Goal: Communication & Community: Answer question/provide support

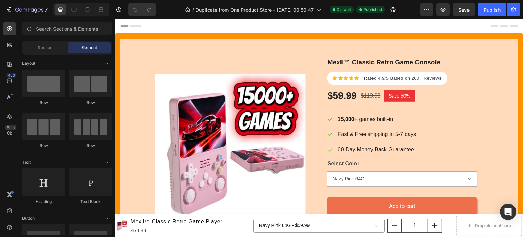
scroll to position [56, 0]
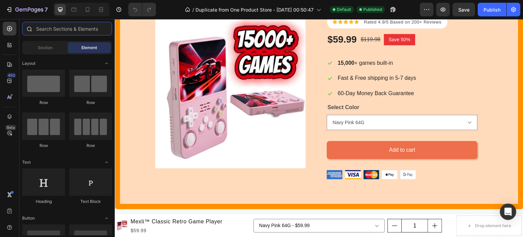
click at [68, 30] on input "text" at bounding box center [67, 29] width 90 height 14
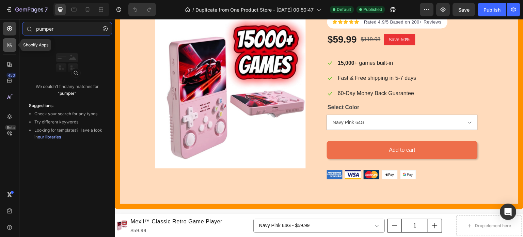
type input "pumper"
click at [7, 48] on icon at bounding box center [9, 45] width 7 height 7
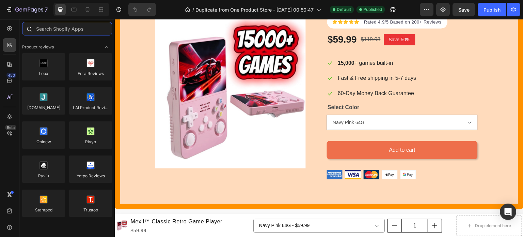
click at [84, 30] on input "text" at bounding box center [67, 29] width 90 height 14
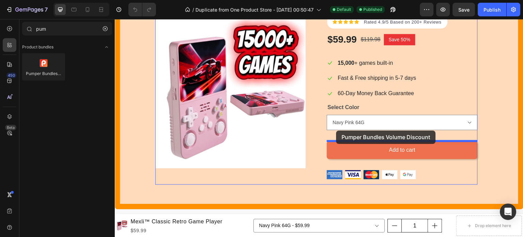
drag, startPoint x: 159, startPoint y: 90, endPoint x: 336, endPoint y: 130, distance: 182.0
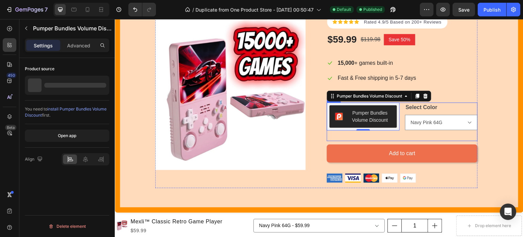
scroll to position [58, 0]
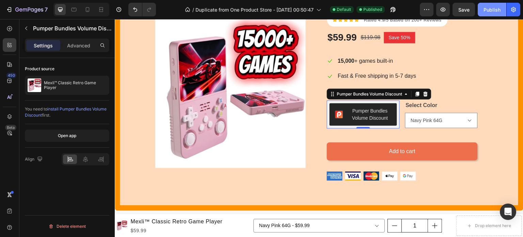
click at [488, 12] on div "Publish" at bounding box center [492, 9] width 17 height 7
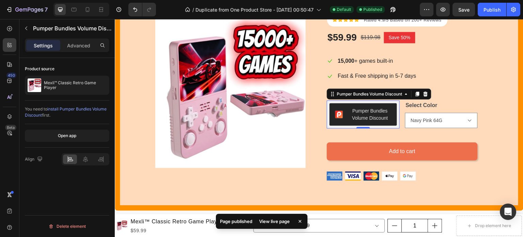
click at [278, 224] on div "View live page" at bounding box center [274, 221] width 39 height 10
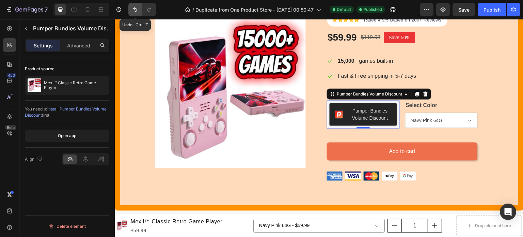
click at [137, 10] on icon "Undo/Redo" at bounding box center [135, 9] width 7 height 7
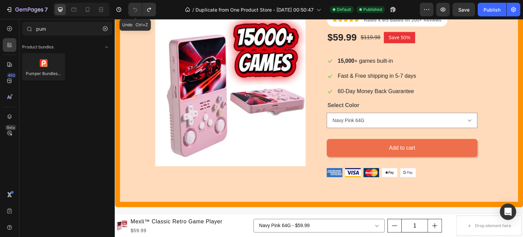
scroll to position [56, 0]
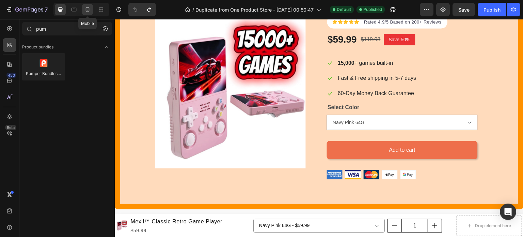
click at [89, 11] on icon at bounding box center [87, 9] width 7 height 7
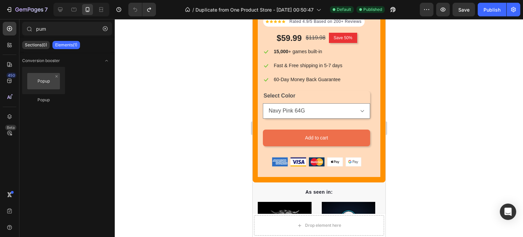
scroll to position [196, 0]
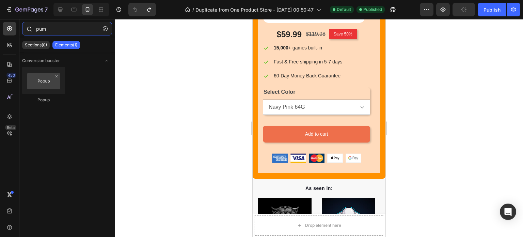
click at [53, 30] on input "pum" at bounding box center [67, 29] width 90 height 14
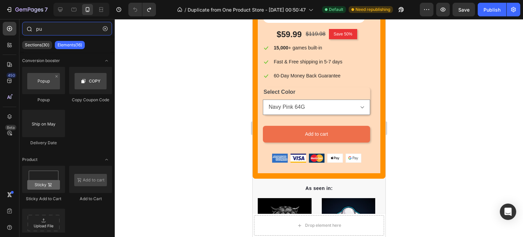
type input "pum"
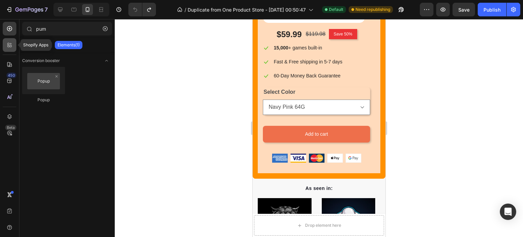
click at [9, 46] on icon at bounding box center [8, 46] width 2 height 2
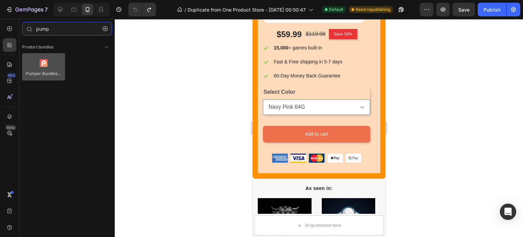
type input "pump"
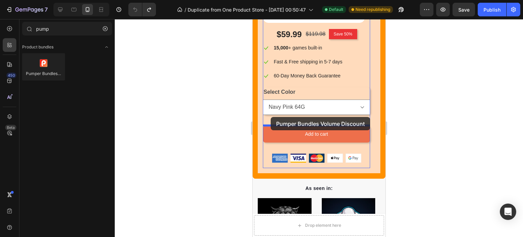
drag, startPoint x: 297, startPoint y: 87, endPoint x: 270, endPoint y: 117, distance: 40.3
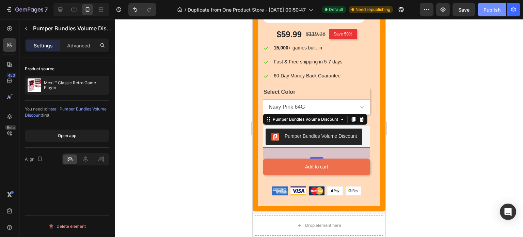
click at [492, 9] on div "Publish" at bounding box center [492, 9] width 17 height 7
click at [489, 11] on div "Publish" at bounding box center [492, 9] width 17 height 7
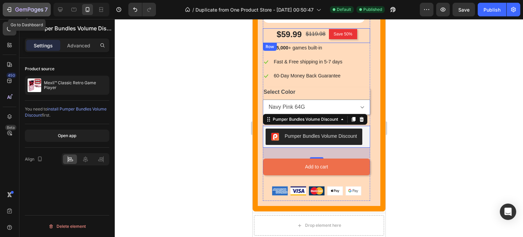
click at [10, 8] on icon "button" at bounding box center [9, 9] width 7 height 7
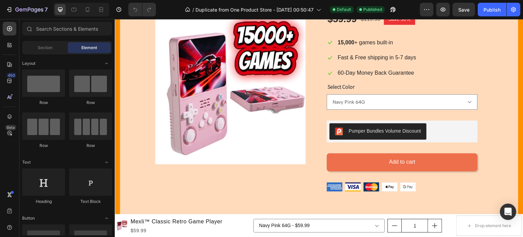
scroll to position [97, 0]
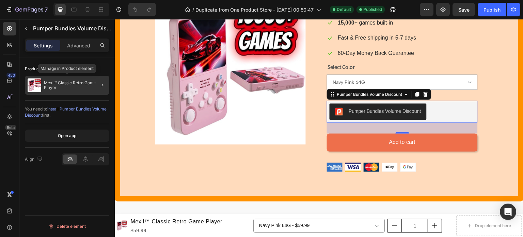
click at [69, 82] on p "Mexli™ Classic Retro Game Player" at bounding box center [75, 85] width 63 height 10
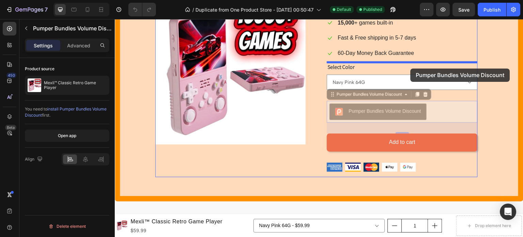
drag, startPoint x: 407, startPoint y: 117, endPoint x: 411, endPoint y: 68, distance: 48.5
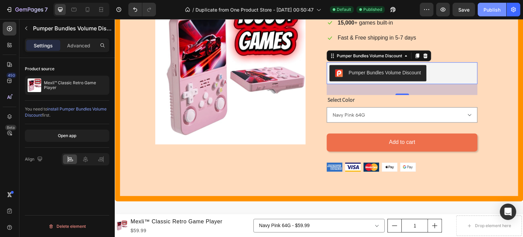
click at [488, 8] on div "Publish" at bounding box center [492, 9] width 17 height 7
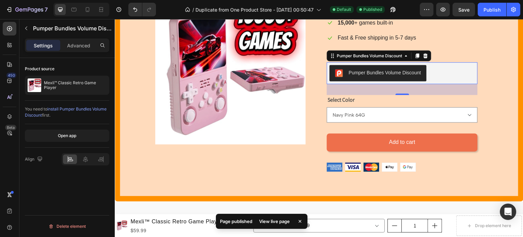
click at [291, 222] on div "View live page" at bounding box center [274, 221] width 39 height 10
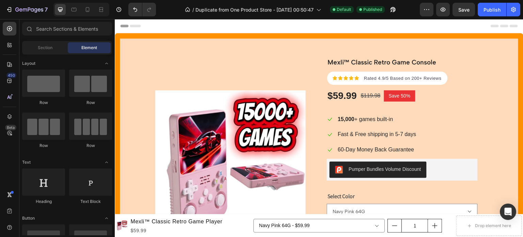
scroll to position [18, 0]
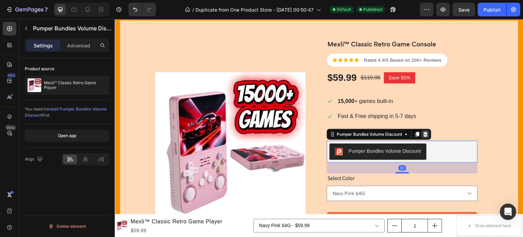
click at [428, 135] on icon at bounding box center [426, 134] width 4 height 5
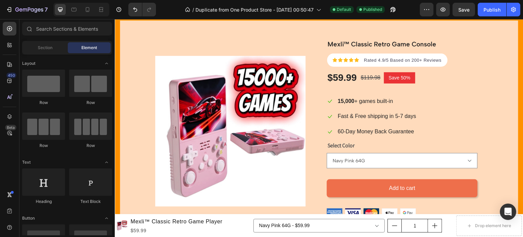
scroll to position [2, 0]
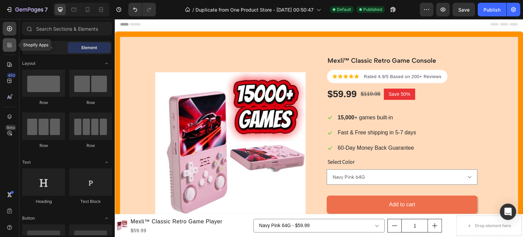
click at [9, 46] on icon at bounding box center [8, 46] width 2 height 2
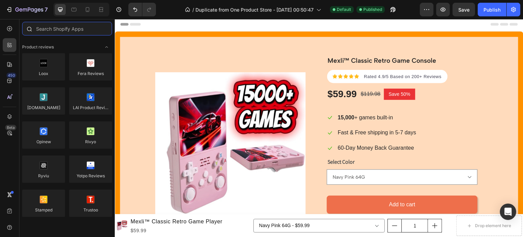
click at [70, 30] on input "text" at bounding box center [67, 29] width 90 height 14
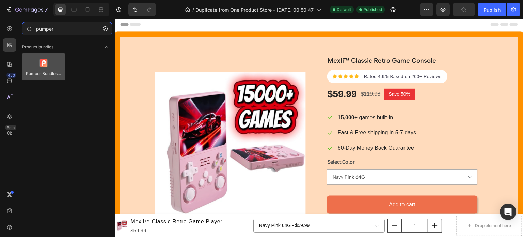
type input "pumper"
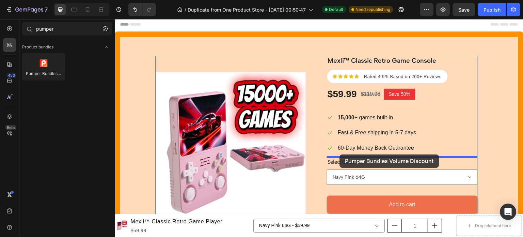
drag, startPoint x: 164, startPoint y: 88, endPoint x: 340, endPoint y: 154, distance: 188.1
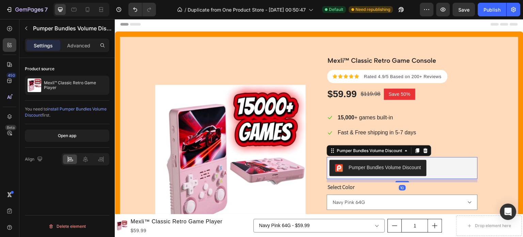
scroll to position [15, 0]
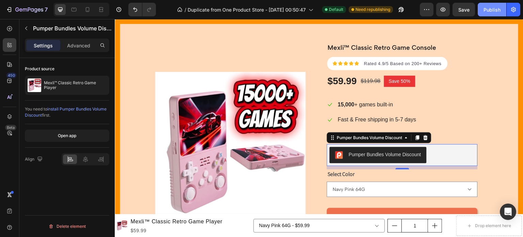
click at [491, 8] on div "Publish" at bounding box center [492, 9] width 17 height 7
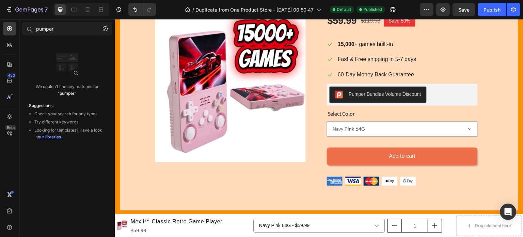
scroll to position [84, 0]
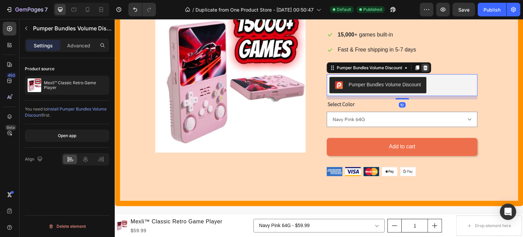
click at [429, 68] on icon at bounding box center [425, 67] width 5 height 5
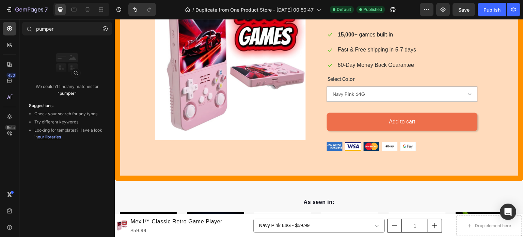
scroll to position [72, 0]
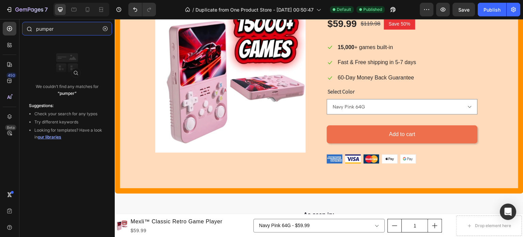
click at [74, 31] on input "pumper" at bounding box center [67, 29] width 90 height 14
click at [11, 47] on icon at bounding box center [9, 45] width 7 height 7
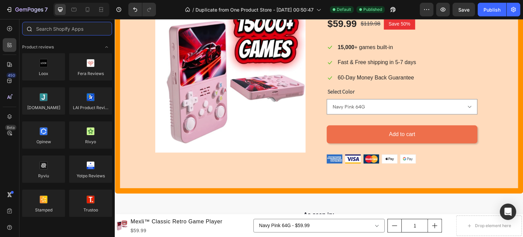
click at [78, 30] on input "text" at bounding box center [67, 29] width 90 height 14
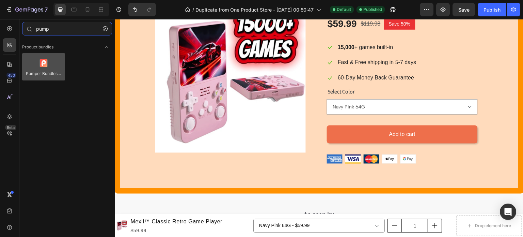
type input "pump"
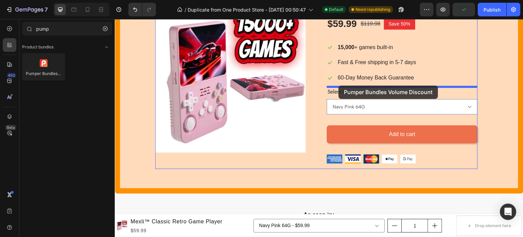
drag, startPoint x: 157, startPoint y: 81, endPoint x: 339, endPoint y: 85, distance: 182.3
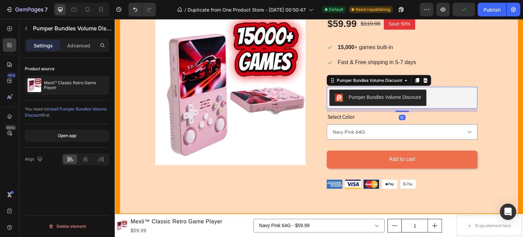
scroll to position [84, 0]
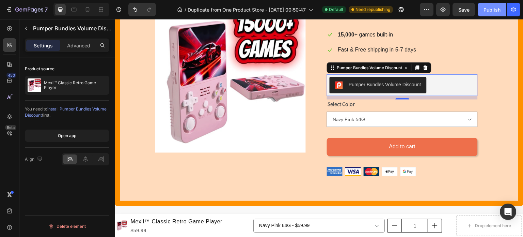
click at [492, 9] on div "Publish" at bounding box center [492, 9] width 17 height 7
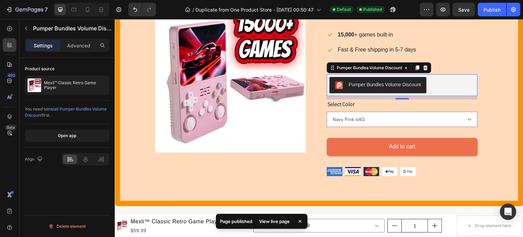
click at [275, 222] on div "View live page" at bounding box center [274, 221] width 39 height 10
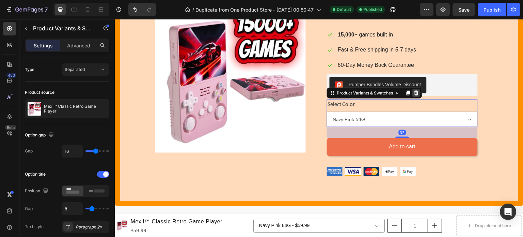
click at [417, 94] on icon at bounding box center [417, 93] width 4 height 5
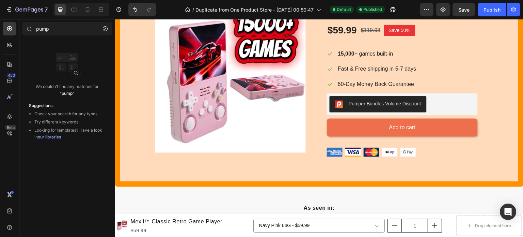
scroll to position [50, 0]
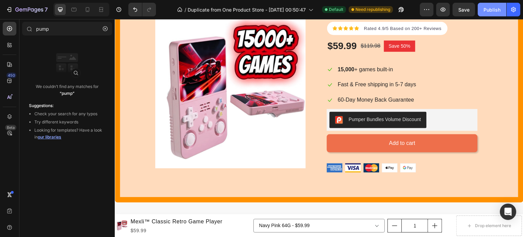
click at [490, 8] on div "Publish" at bounding box center [492, 9] width 17 height 7
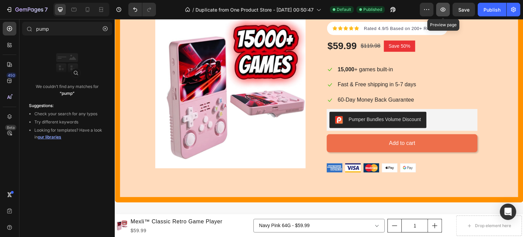
click at [441, 11] on icon "button" at bounding box center [443, 9] width 7 height 7
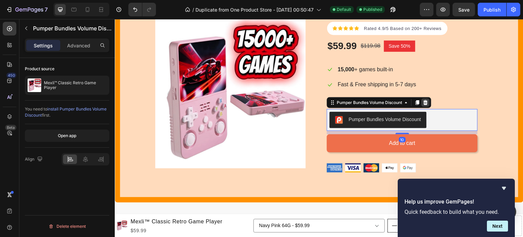
click at [425, 102] on icon at bounding box center [426, 102] width 4 height 5
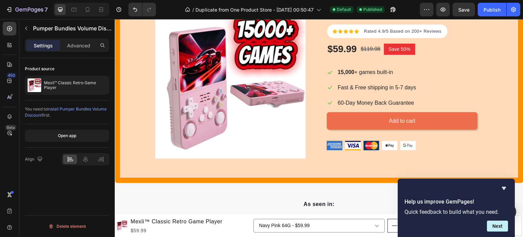
scroll to position [40, 0]
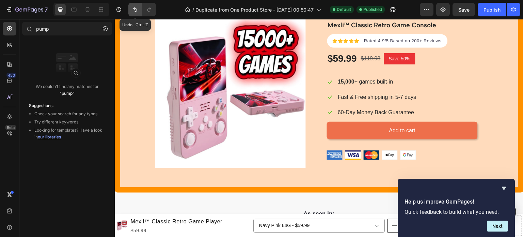
click at [135, 11] on icon "Undo/Redo" at bounding box center [135, 9] width 7 height 7
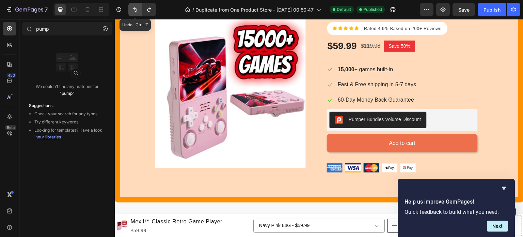
click at [135, 11] on icon "Undo/Redo" at bounding box center [135, 9] width 7 height 7
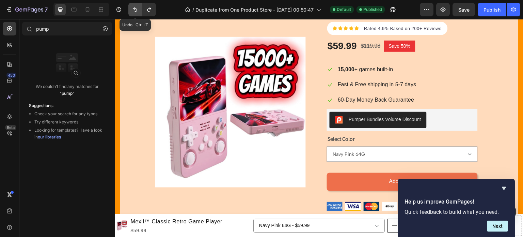
scroll to position [69, 0]
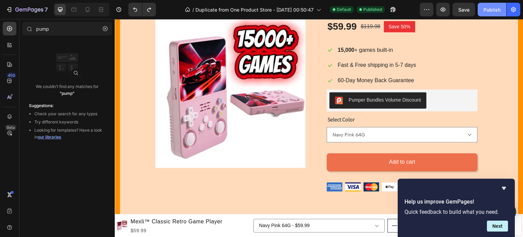
click at [487, 13] on div "Publish" at bounding box center [492, 9] width 17 height 7
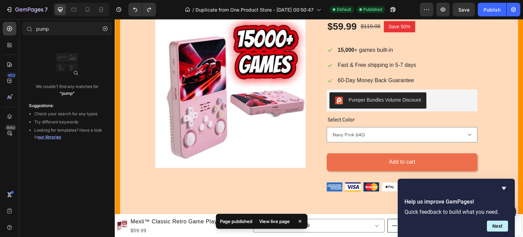
click at [281, 219] on div "View live page" at bounding box center [274, 221] width 39 height 10
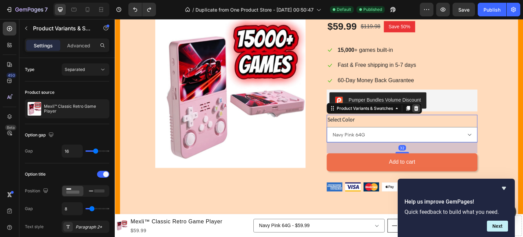
click at [415, 108] on icon at bounding box center [417, 108] width 4 height 5
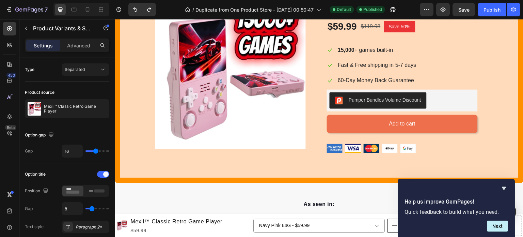
scroll to position [50, 0]
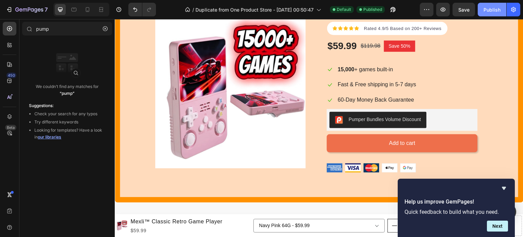
click at [492, 10] on div "Publish" at bounding box center [492, 9] width 17 height 7
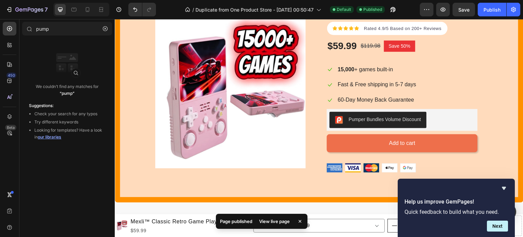
click at [278, 219] on div "View live page" at bounding box center [274, 221] width 39 height 10
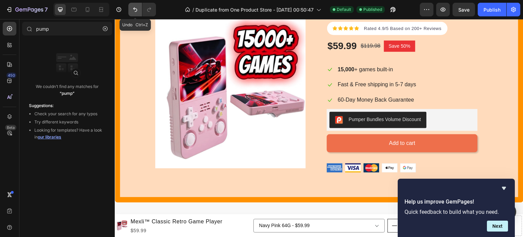
click at [132, 7] on icon "Undo/Redo" at bounding box center [135, 9] width 7 height 7
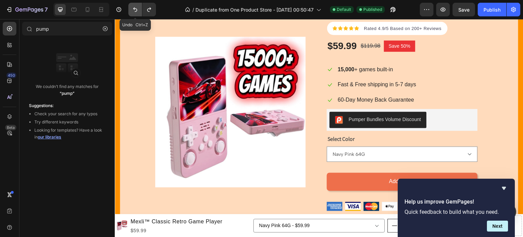
scroll to position [69, 0]
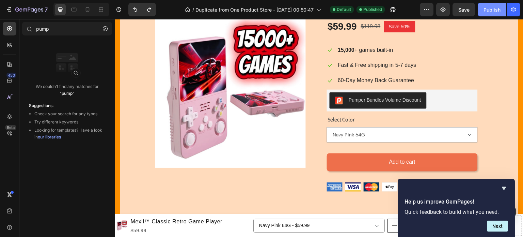
click at [487, 10] on div "Publish" at bounding box center [492, 9] width 17 height 7
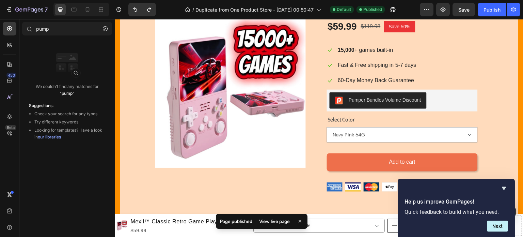
click at [278, 221] on div "View live page" at bounding box center [274, 221] width 39 height 10
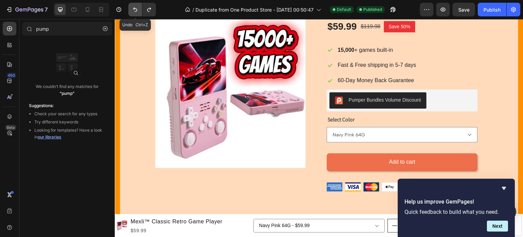
click at [137, 7] on icon "Undo/Redo" at bounding box center [135, 9] width 7 height 7
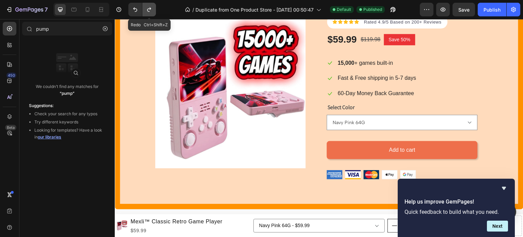
click at [146, 11] on icon "Undo/Redo" at bounding box center [149, 9] width 7 height 7
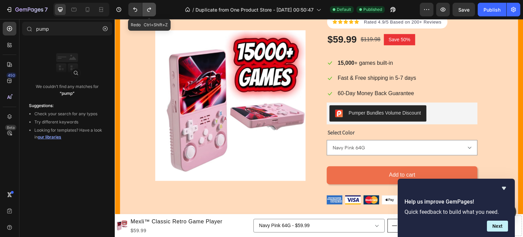
scroll to position [69, 0]
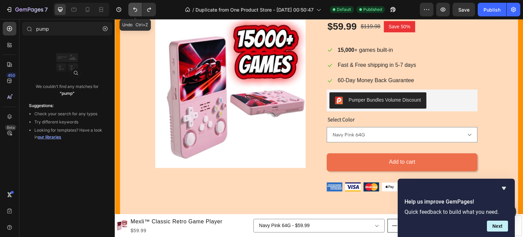
click at [134, 12] on icon "Undo/Redo" at bounding box center [135, 9] width 7 height 7
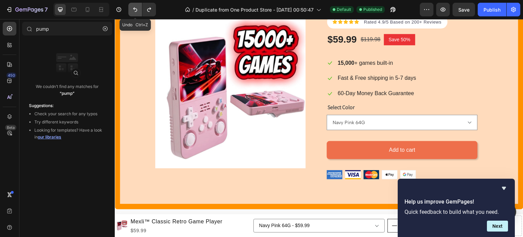
click at [134, 12] on icon "Undo/Redo" at bounding box center [135, 9] width 7 height 7
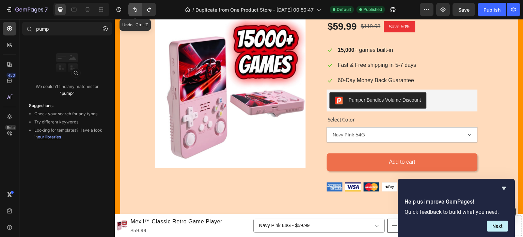
click at [134, 12] on icon "Undo/Redo" at bounding box center [135, 9] width 7 height 7
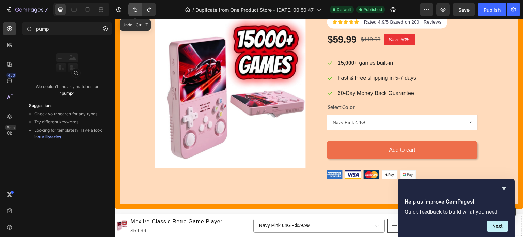
click at [134, 12] on icon "Undo/Redo" at bounding box center [135, 9] width 7 height 7
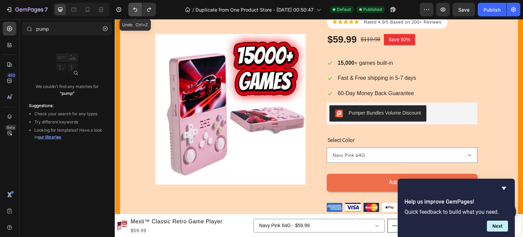
scroll to position [73, 0]
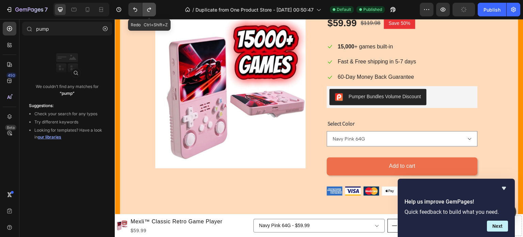
click at [149, 11] on icon "Undo/Redo" at bounding box center [149, 9] width 7 height 7
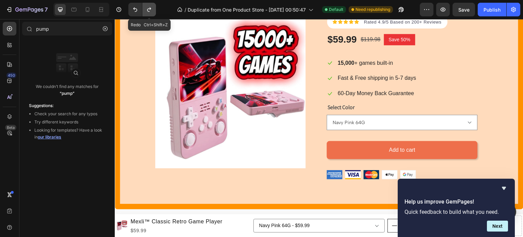
click at [149, 11] on icon "Undo/Redo" at bounding box center [149, 9] width 7 height 7
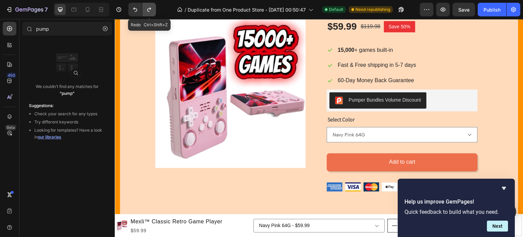
click at [149, 11] on icon "Undo/Redo" at bounding box center [149, 9] width 7 height 7
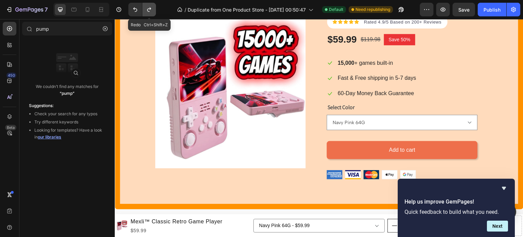
click at [149, 11] on icon "Undo/Redo" at bounding box center [149, 9] width 7 height 7
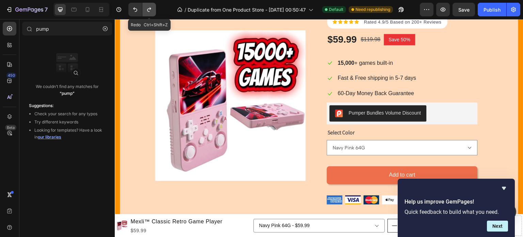
scroll to position [69, 0]
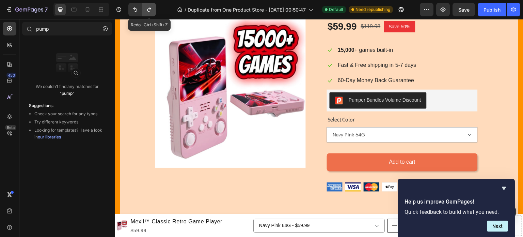
click at [149, 11] on icon "Undo/Redo" at bounding box center [149, 9] width 7 height 7
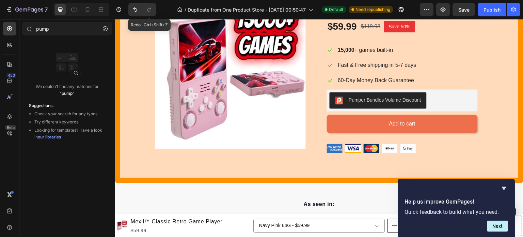
scroll to position [50, 0]
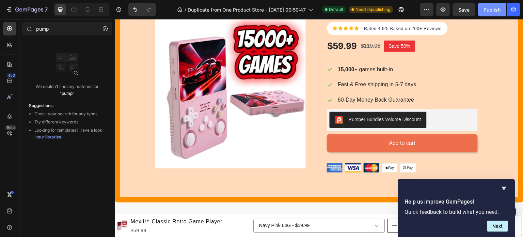
click at [486, 6] on div "Publish" at bounding box center [492, 9] width 17 height 7
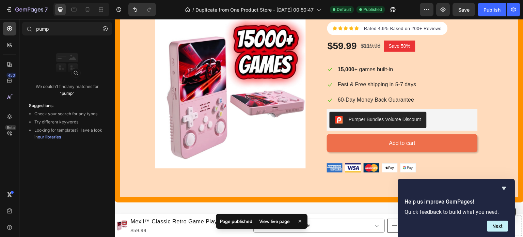
click at [278, 222] on div "View live page" at bounding box center [274, 221] width 39 height 10
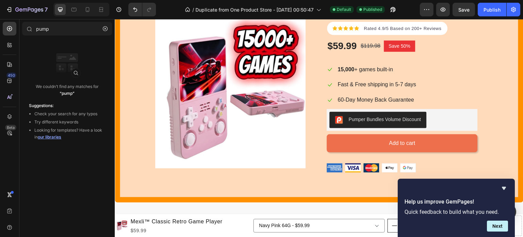
scroll to position [0, 0]
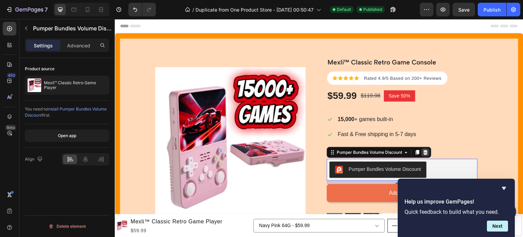
click at [426, 152] on icon at bounding box center [426, 152] width 4 height 5
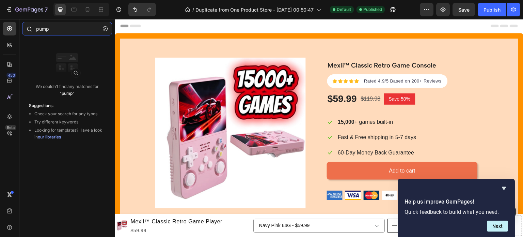
click at [63, 28] on input "pump" at bounding box center [67, 29] width 90 height 14
click at [9, 42] on icon at bounding box center [9, 45] width 7 height 7
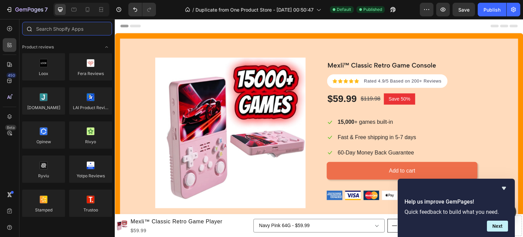
click at [74, 29] on input "text" at bounding box center [67, 29] width 90 height 14
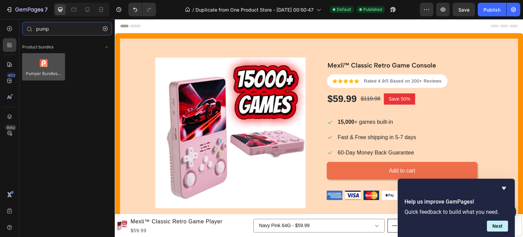
type input "pump"
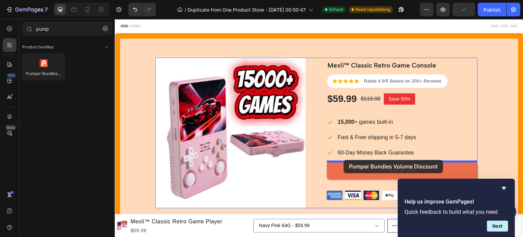
drag, startPoint x: 158, startPoint y: 86, endPoint x: 344, endPoint y: 160, distance: 199.7
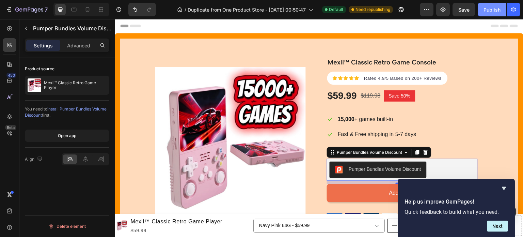
click at [492, 9] on div "Publish" at bounding box center [492, 9] width 17 height 7
click at [426, 156] on div at bounding box center [426, 152] width 8 height 8
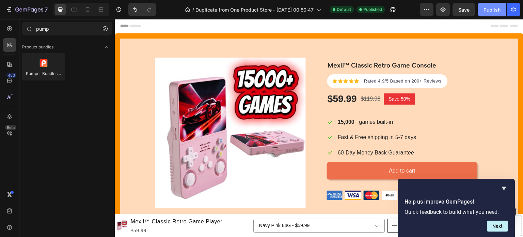
click at [486, 8] on div "Publish" at bounding box center [492, 9] width 17 height 7
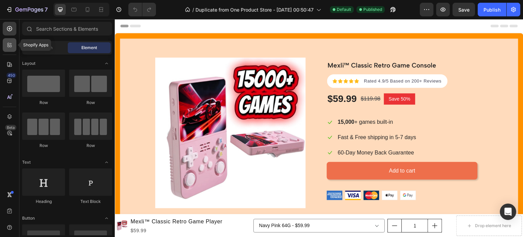
click at [13, 46] on icon at bounding box center [9, 45] width 7 height 7
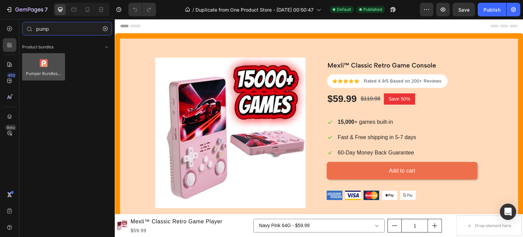
type input "pump"
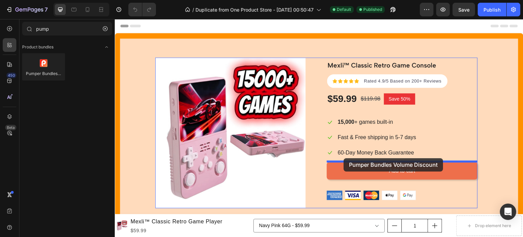
drag, startPoint x: 159, startPoint y: 84, endPoint x: 344, endPoint y: 158, distance: 199.6
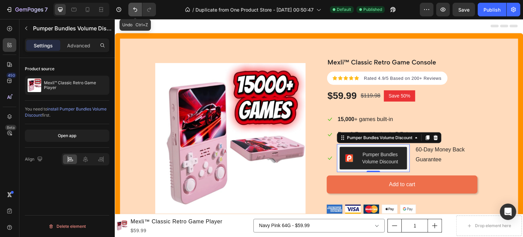
click at [134, 11] on icon "Undo/Redo" at bounding box center [135, 9] width 7 height 7
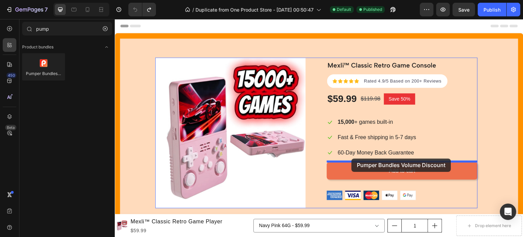
drag, startPoint x: 160, startPoint y: 85, endPoint x: 352, endPoint y: 158, distance: 205.5
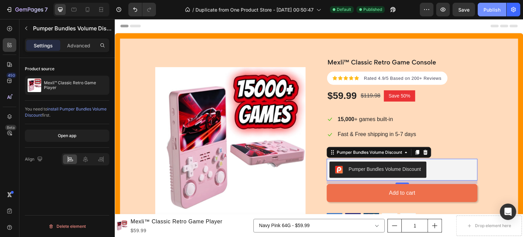
click at [491, 9] on div "Publish" at bounding box center [492, 9] width 17 height 7
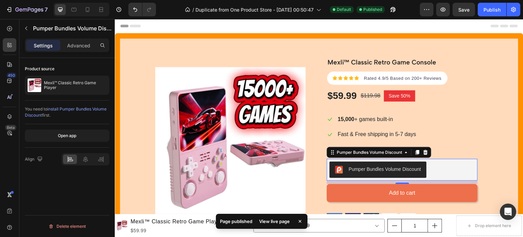
click at [282, 220] on div "View live page" at bounding box center [274, 221] width 39 height 10
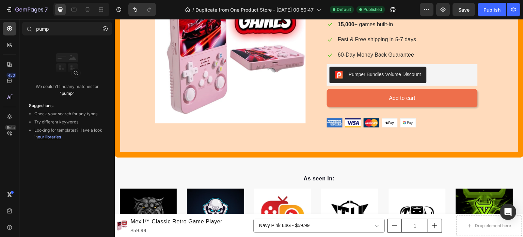
scroll to position [89, 0]
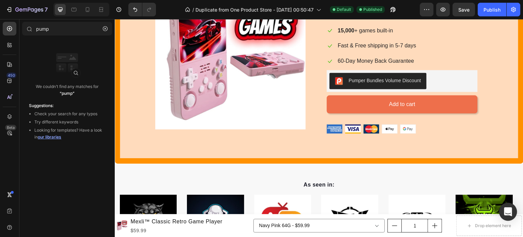
click at [508, 208] on div "Open Intercom Messenger" at bounding box center [508, 212] width 18 height 18
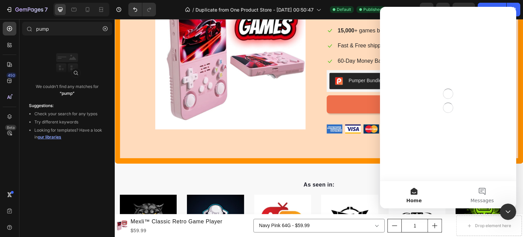
scroll to position [0, 0]
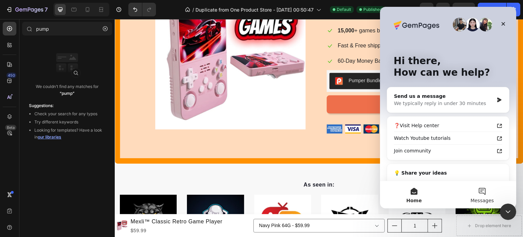
click at [477, 192] on button "Messages" at bounding box center [482, 194] width 68 height 27
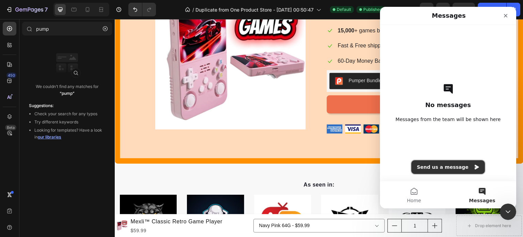
click at [456, 169] on button "Send us a message" at bounding box center [448, 167] width 74 height 14
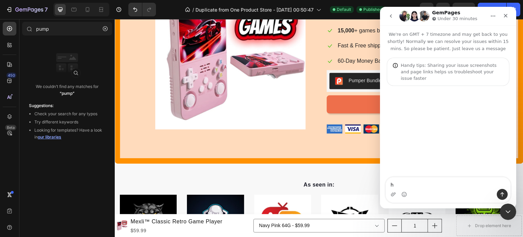
type textarea "hi"
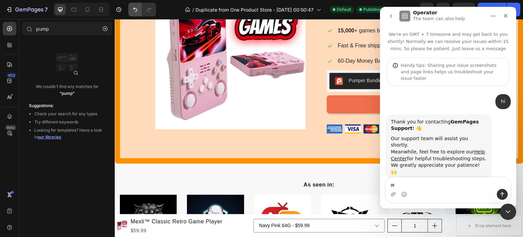
type textarea "w"
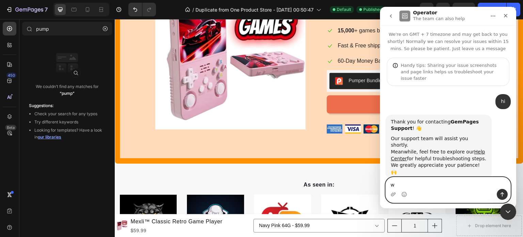
click at [413, 185] on textarea "w" at bounding box center [448, 183] width 125 height 12
paste textarea "Hi GemPages Support, On my website upsell, I have 4 product tiers with discount…"
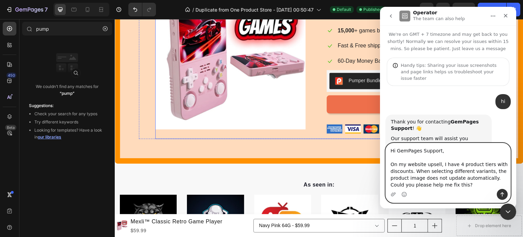
scroll to position [30, 0]
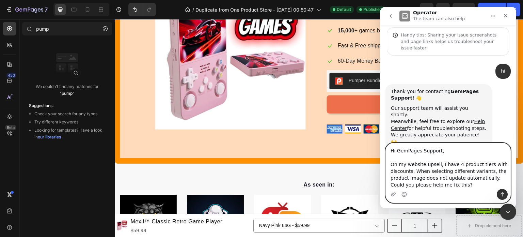
click at [489, 180] on textarea "Hi GemPages Support, On my website upsell, I have 4 product tiers with discount…" at bounding box center [448, 166] width 125 height 46
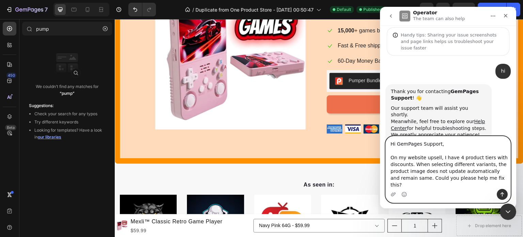
type textarea "Hi GemPages Support, On my website upsell, I have 4 product tiers with discount…"
click at [501, 194] on icon "Send a message…" at bounding box center [502, 193] width 5 height 5
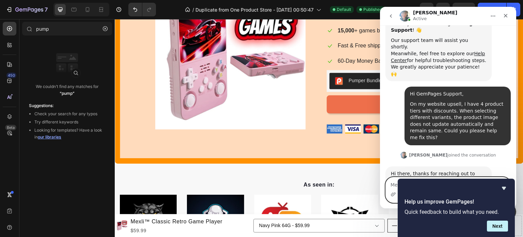
scroll to position [146, 0]
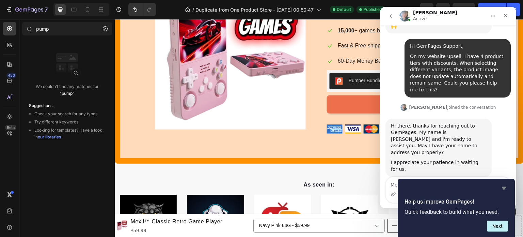
click at [504, 188] on icon "Hide survey" at bounding box center [504, 188] width 4 height 3
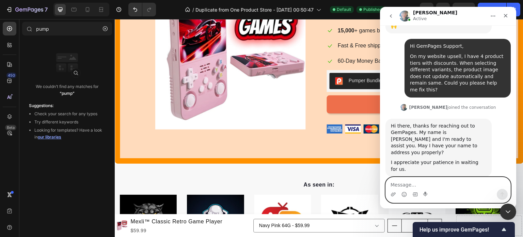
scroll to position [120, 0]
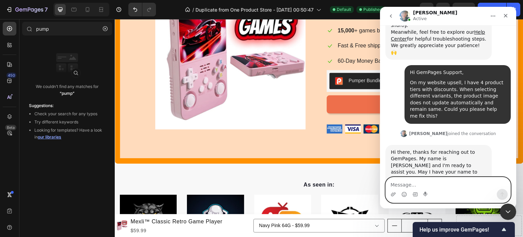
click at [419, 182] on textarea "Message…" at bounding box center [448, 183] width 125 height 12
type textarea "My name is [PERSON_NAME]"
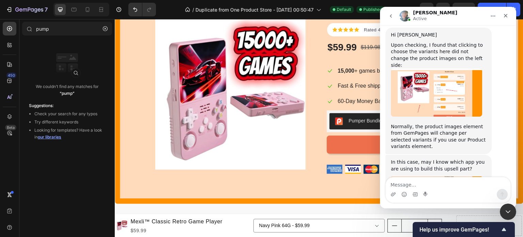
scroll to position [333, 0]
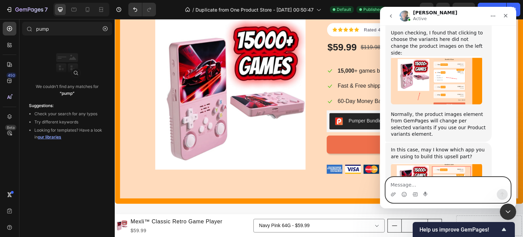
click at [454, 183] on textarea "Message…" at bounding box center [448, 183] width 125 height 12
type textarea "Pumper Bundle"
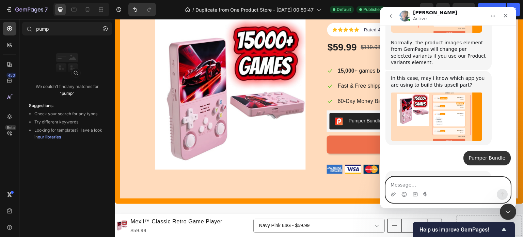
scroll to position [417, 0]
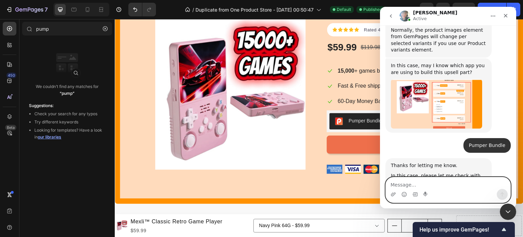
click at [421, 186] on textarea "Message…" at bounding box center [448, 183] width 125 height 12
type textarea "ok"
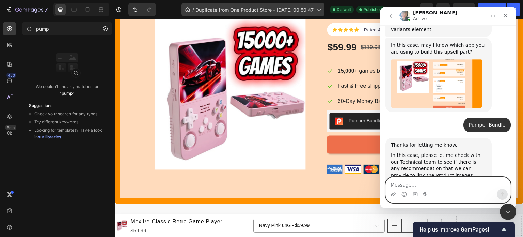
scroll to position [458, 0]
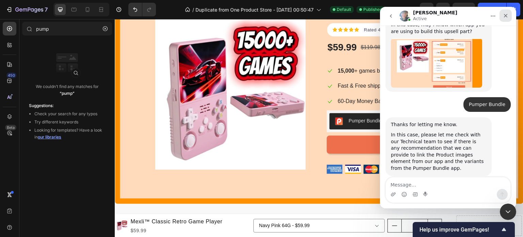
click at [505, 17] on icon "Close" at bounding box center [505, 15] width 5 height 5
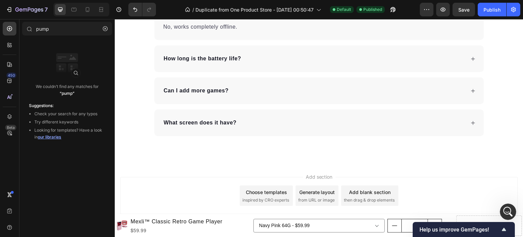
scroll to position [2353, 0]
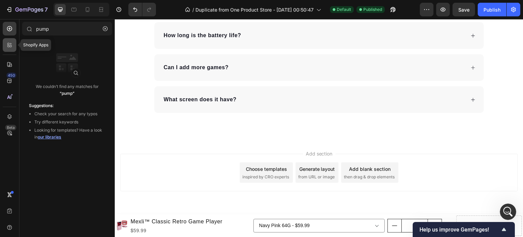
click at [5, 45] on div at bounding box center [10, 45] width 14 height 14
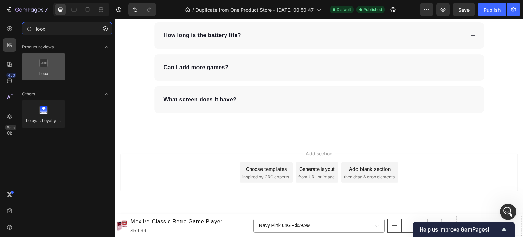
type input "loox"
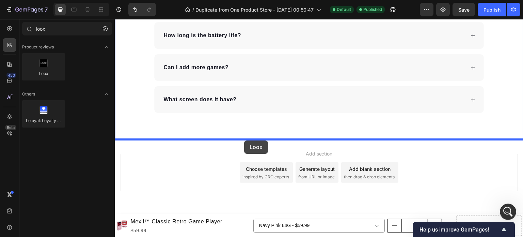
drag, startPoint x: 157, startPoint y: 82, endPoint x: 244, endPoint y: 140, distance: 104.7
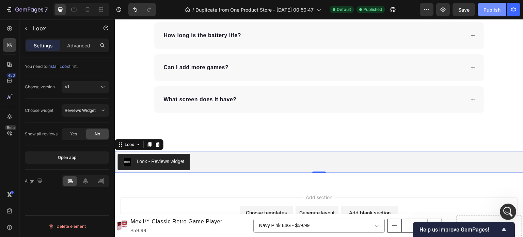
click at [489, 9] on div "Publish" at bounding box center [492, 9] width 17 height 7
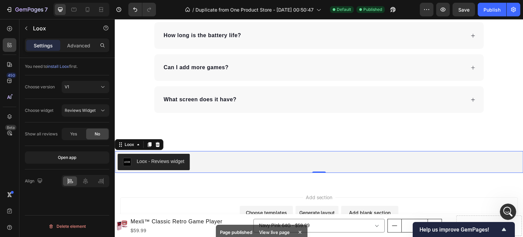
click at [283, 225] on div "Page published View live page" at bounding box center [262, 231] width 92 height 15
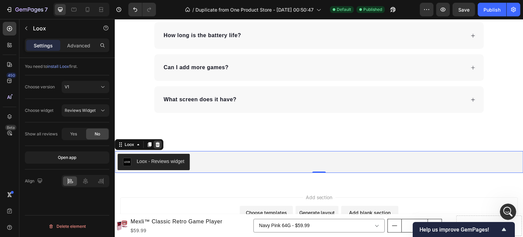
click at [157, 142] on icon at bounding box center [158, 144] width 4 height 5
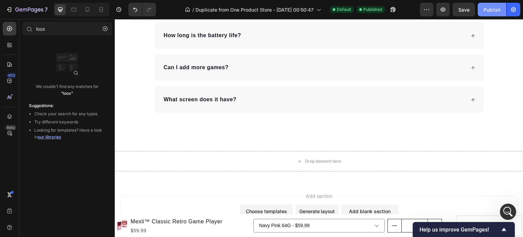
click at [487, 15] on button "Publish" at bounding box center [492, 10] width 29 height 14
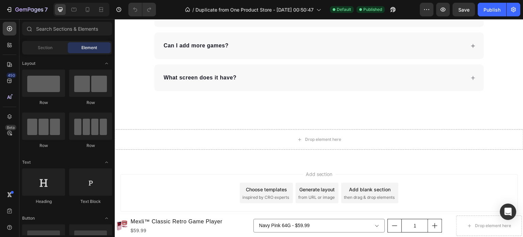
scroll to position [2395, 0]
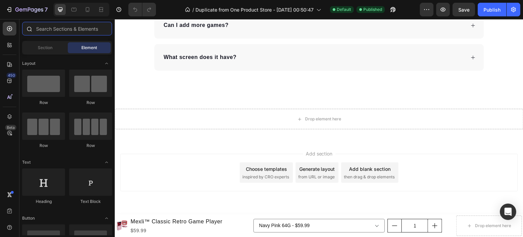
click at [75, 29] on input "text" at bounding box center [67, 29] width 90 height 14
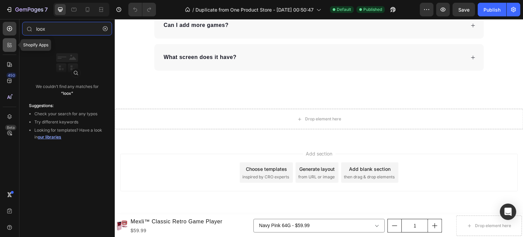
type input "loox"
click at [12, 45] on icon at bounding box center [9, 45] width 7 height 7
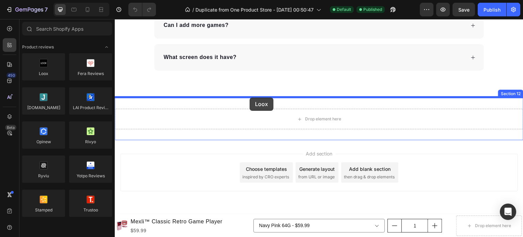
drag, startPoint x: 160, startPoint y: 84, endPoint x: 250, endPoint y: 98, distance: 90.6
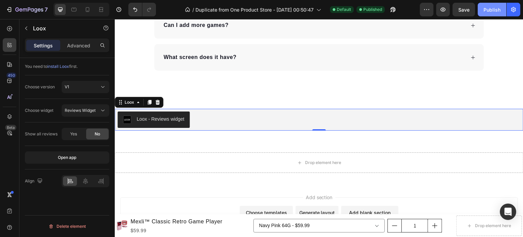
click at [489, 14] on button "Publish" at bounding box center [492, 10] width 29 height 14
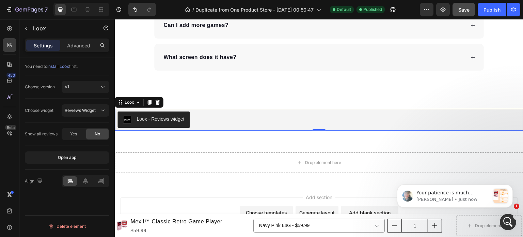
scroll to position [0, 0]
click at [460, 203] on p "[PERSON_NAME] • Just now" at bounding box center [461, 200] width 88 height 6
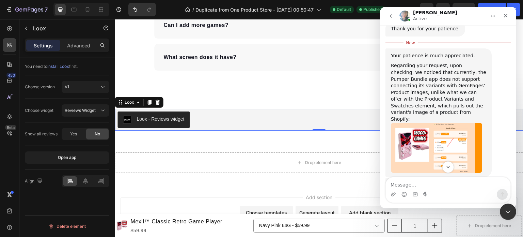
scroll to position [643, 0]
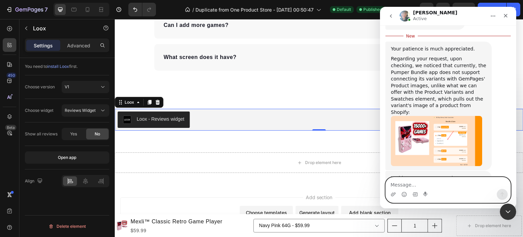
click at [460, 187] on textarea "Message…" at bounding box center [448, 183] width 125 height 12
type textarea "sure"
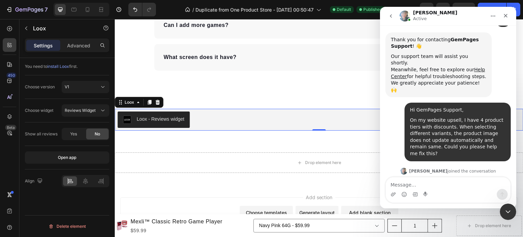
scroll to position [120, 0]
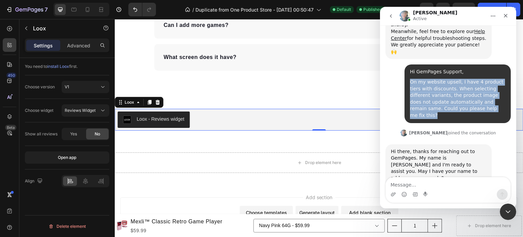
drag, startPoint x: 407, startPoint y: 60, endPoint x: 460, endPoint y: 86, distance: 59.0
click at [460, 86] on div "On my website upsell, I have 4 product tiers with discounts. When selecting dif…" at bounding box center [457, 99] width 95 height 40
copy div "On my website upsell, I have 4 product tiers with discounts. When selecting dif…"
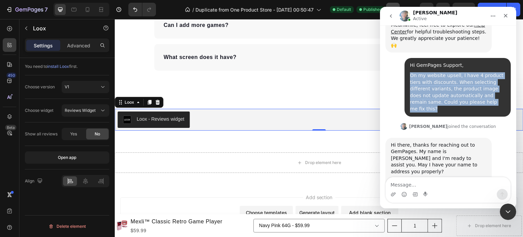
scroll to position [721, 0]
